Goal: Navigation & Orientation: Understand site structure

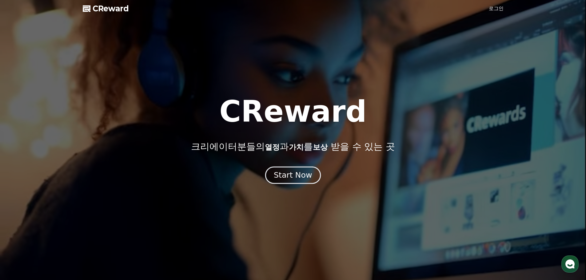
click at [292, 176] on div "Start Now" at bounding box center [293, 175] width 38 height 10
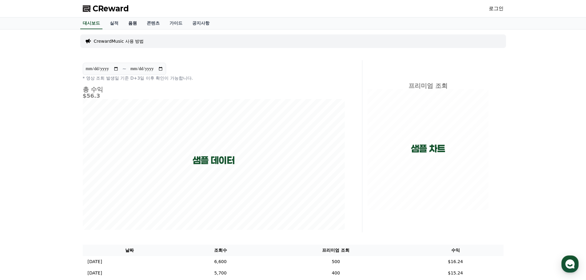
click at [133, 23] on link "음원" at bounding box center [132, 24] width 18 height 12
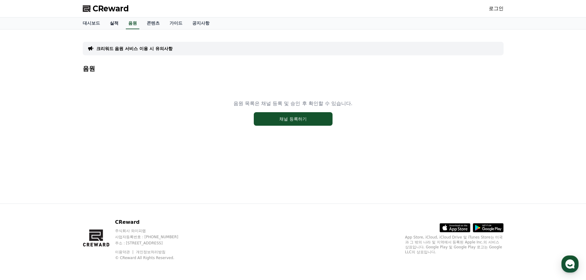
click at [114, 23] on link "실적" at bounding box center [114, 24] width 18 height 12
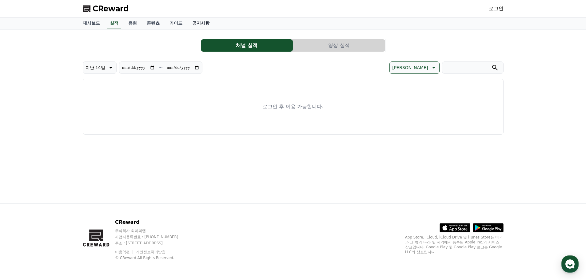
click at [199, 27] on link "공지사항" at bounding box center [200, 24] width 27 height 12
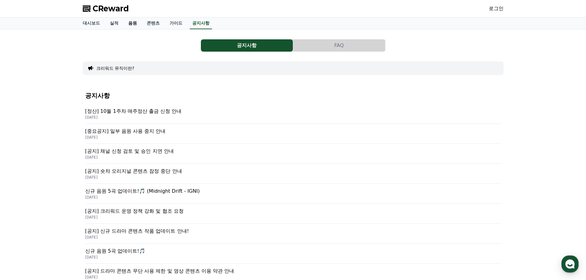
click at [132, 23] on link "음원" at bounding box center [132, 24] width 18 height 12
